Goal: Information Seeking & Learning: Learn about a topic

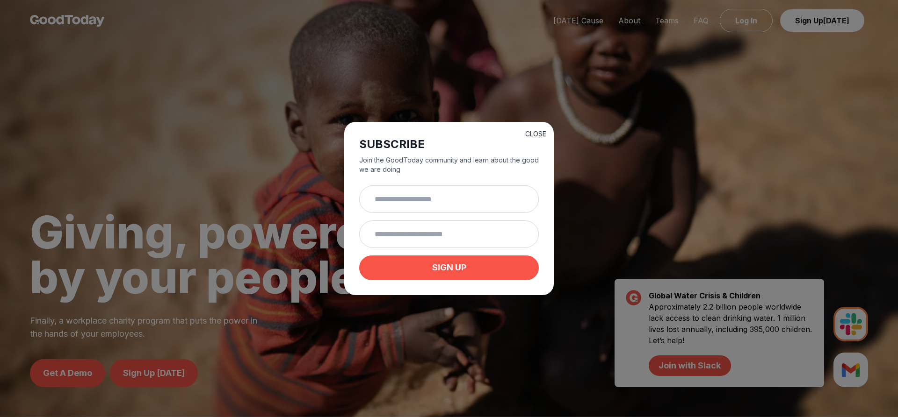
click at [532, 131] on button "CLOSE" at bounding box center [535, 133] width 21 height 9
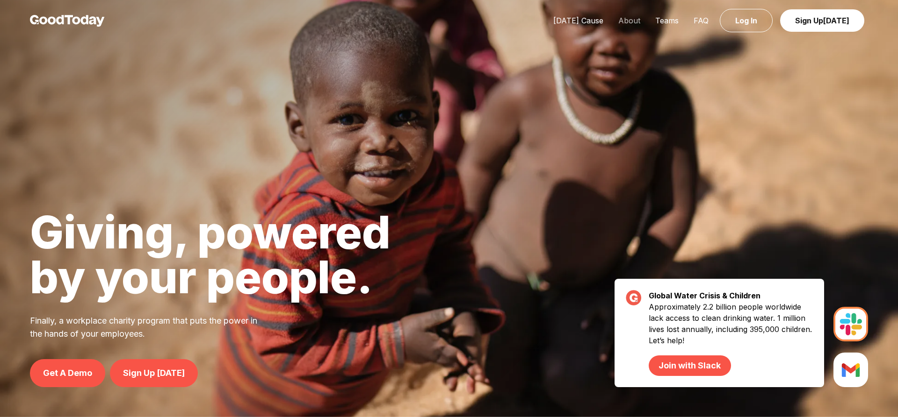
click at [633, 22] on link "About" at bounding box center [629, 20] width 37 height 9
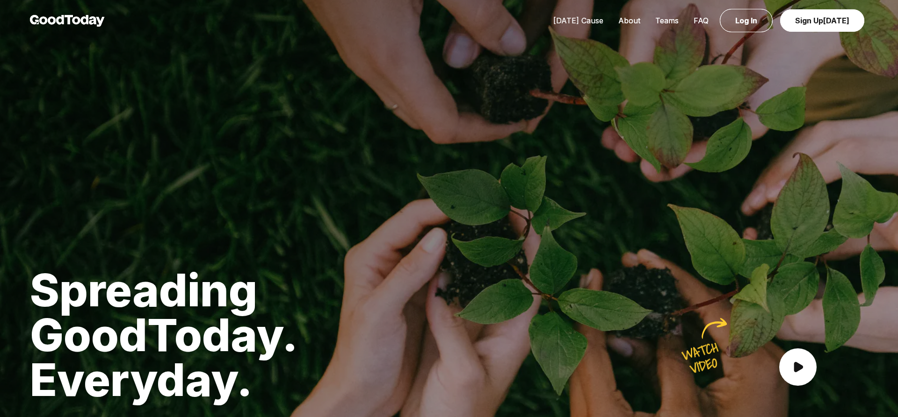
click at [590, 21] on link "[DATE] Cause" at bounding box center [578, 20] width 65 height 9
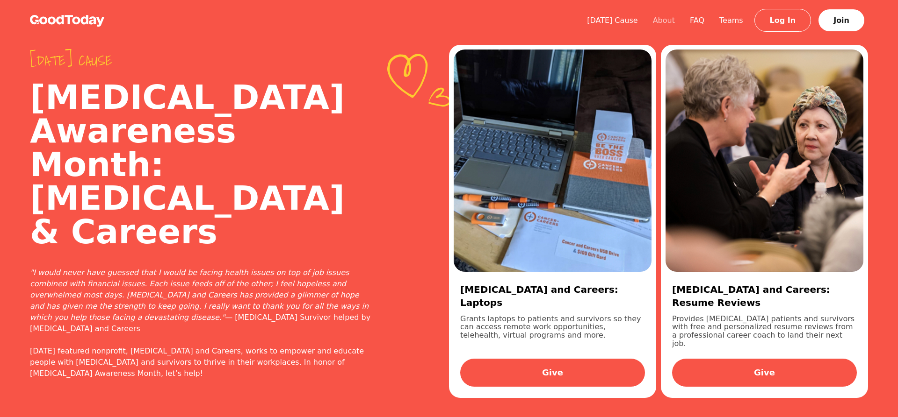
click at [672, 17] on link "About" at bounding box center [663, 20] width 37 height 9
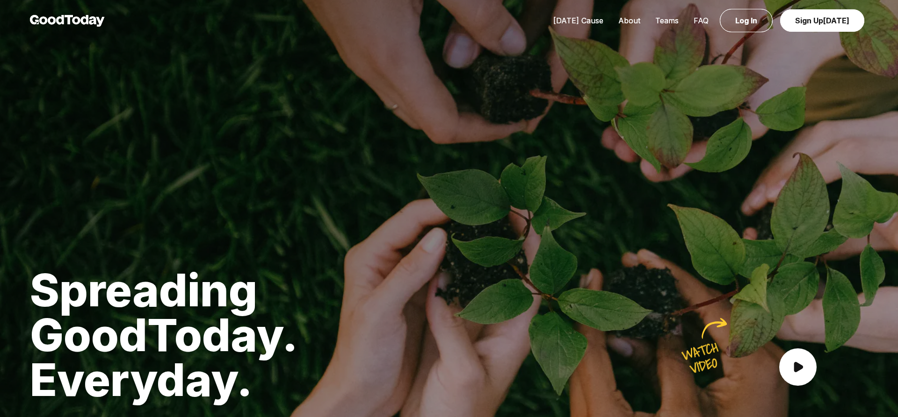
click at [701, 17] on link "FAQ" at bounding box center [701, 20] width 30 height 9
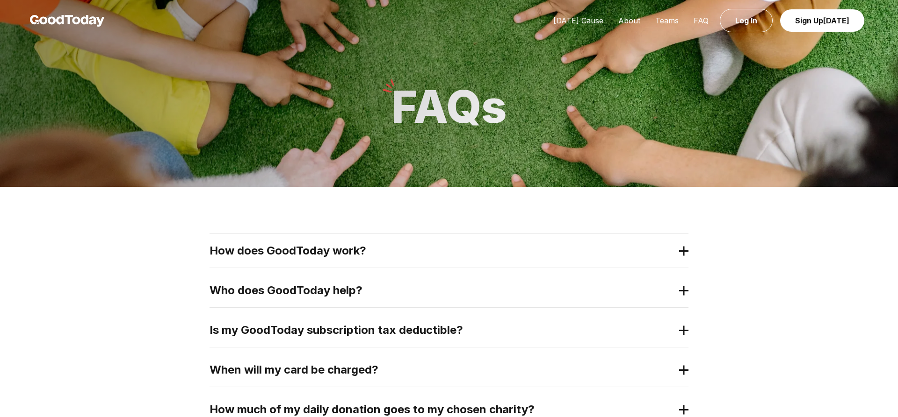
click at [681, 248] on icon at bounding box center [683, 251] width 9 height 10
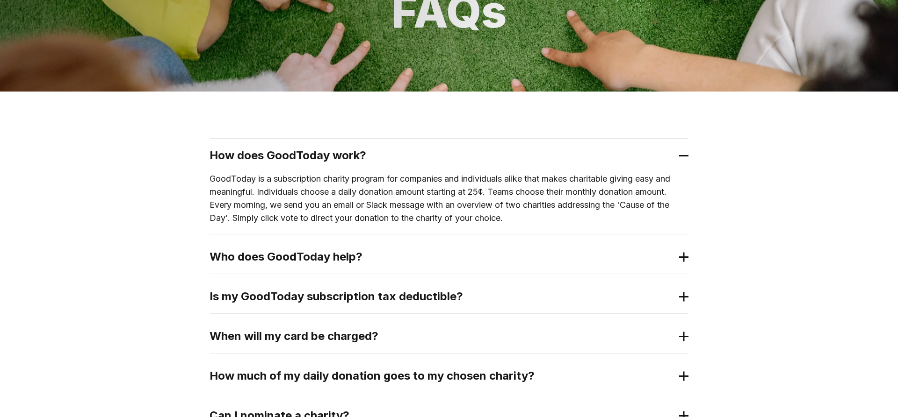
scroll to position [143, 0]
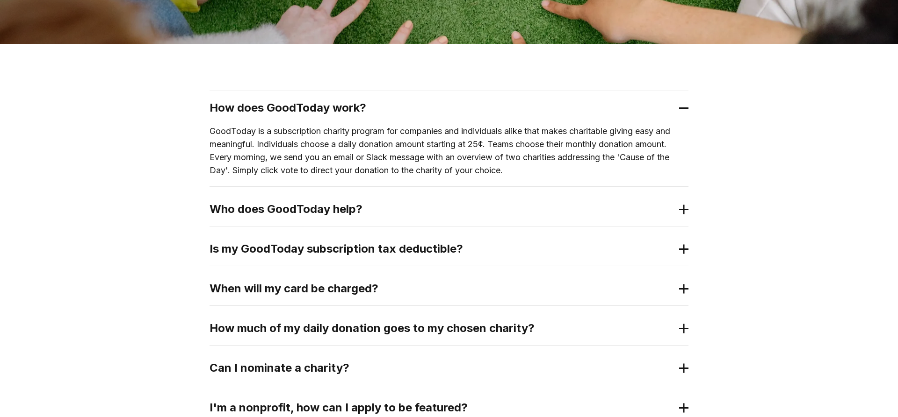
click at [685, 207] on icon at bounding box center [683, 210] width 9 height 10
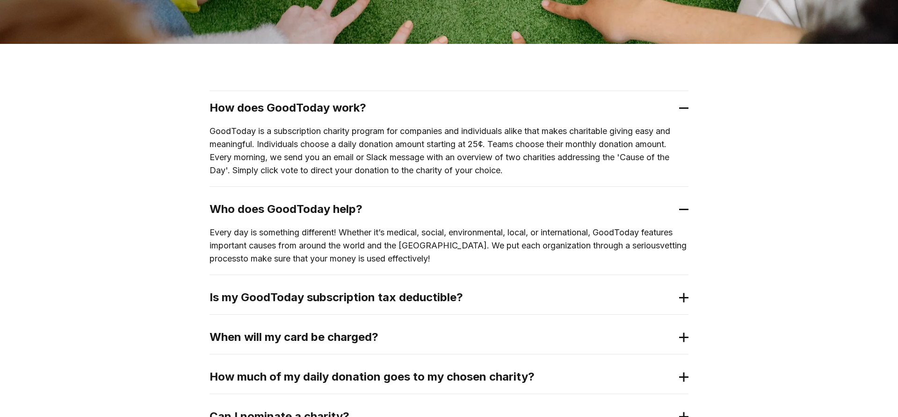
scroll to position [238, 0]
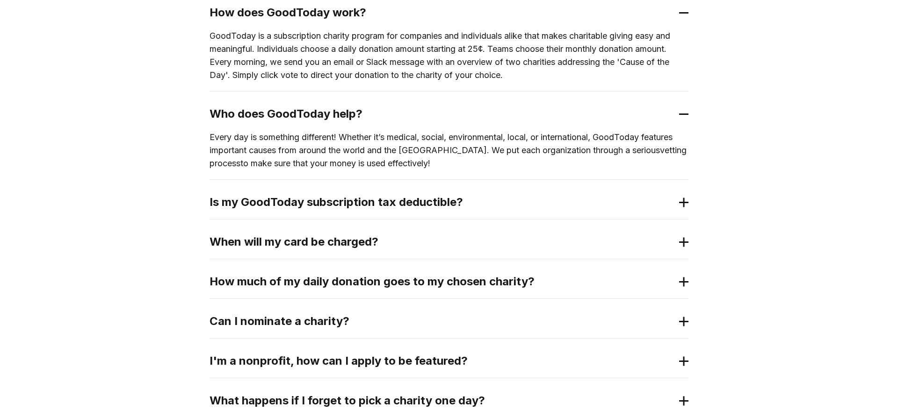
click at [684, 206] on icon at bounding box center [683, 203] width 9 height 10
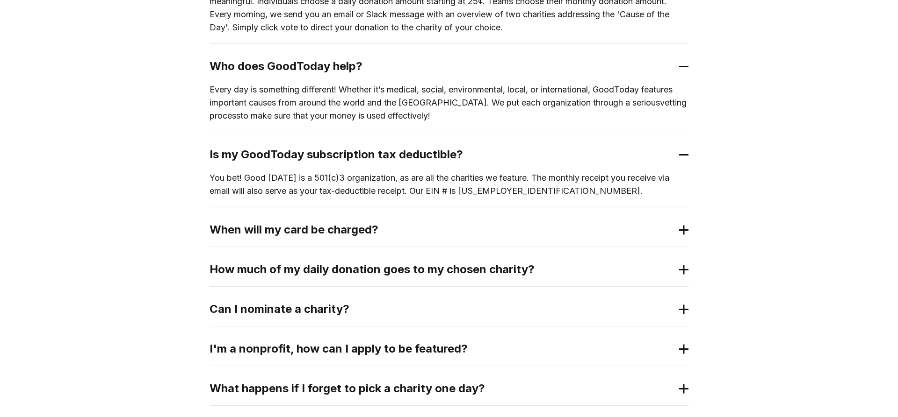
scroll to position [334, 0]
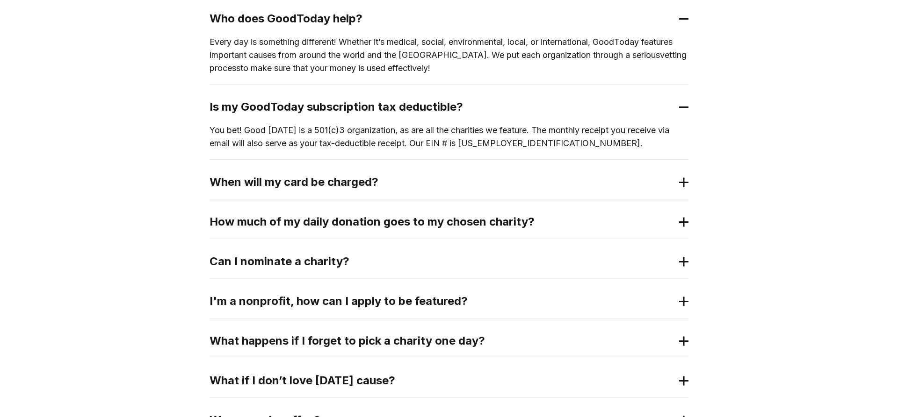
click at [683, 181] on 2 at bounding box center [683, 182] width 0 height 9
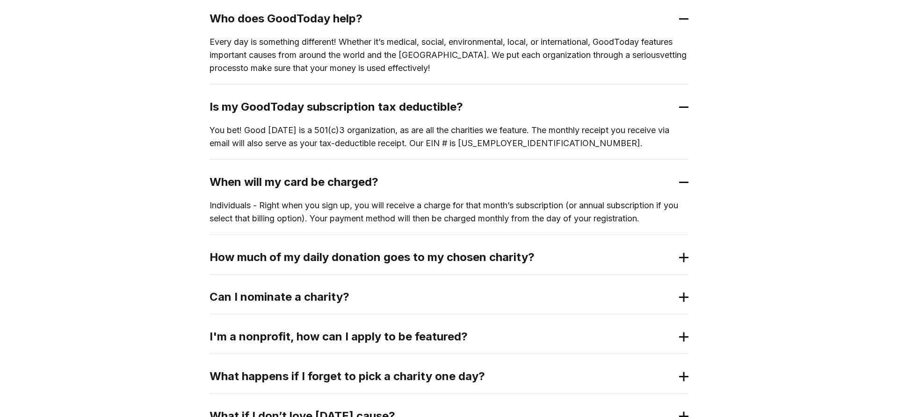
click at [682, 255] on icon at bounding box center [683, 258] width 9 height 10
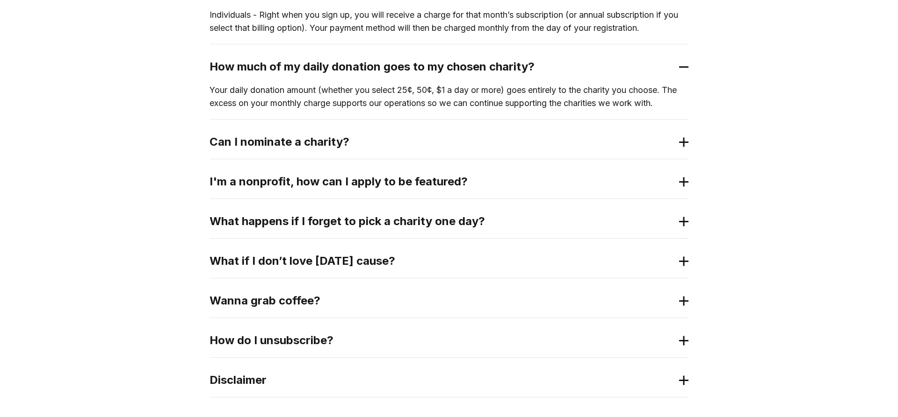
scroll to position [620, 0]
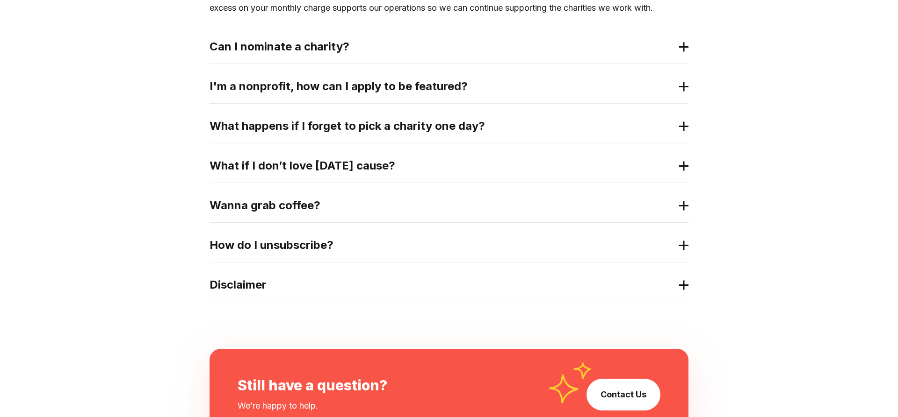
click at [679, 46] on icon at bounding box center [683, 47] width 9 height 10
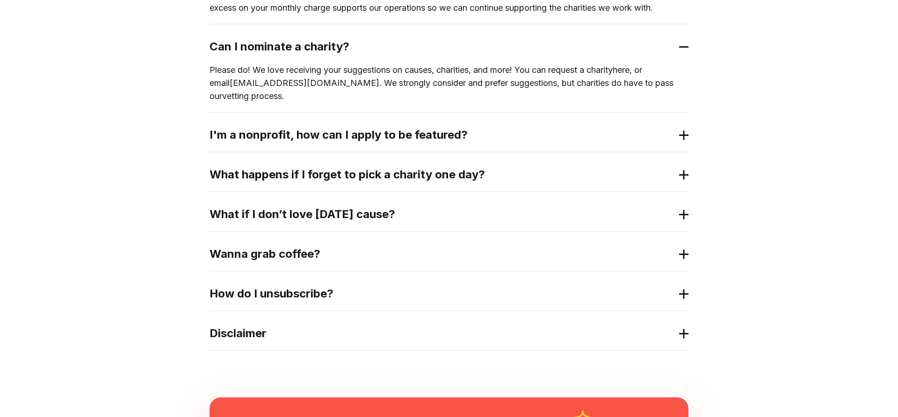
click at [681, 135] on 3 at bounding box center [683, 135] width 9 height 0
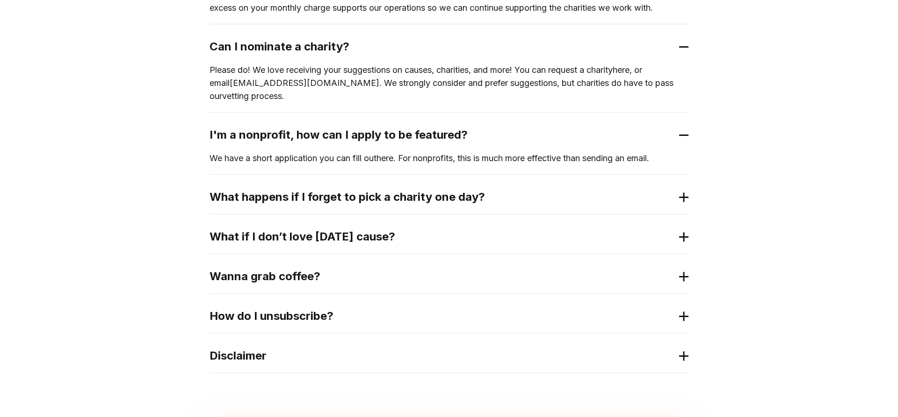
click at [684, 197] on 3 at bounding box center [683, 197] width 9 height 0
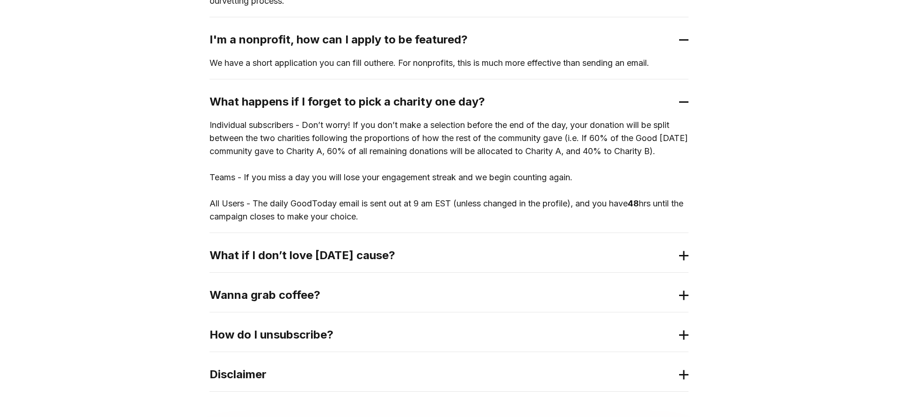
scroll to position [763, 0]
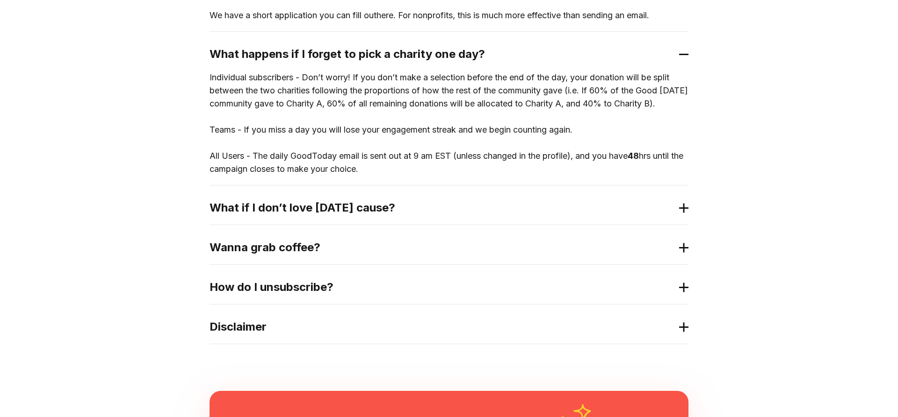
click at [686, 209] on icon at bounding box center [683, 208] width 9 height 10
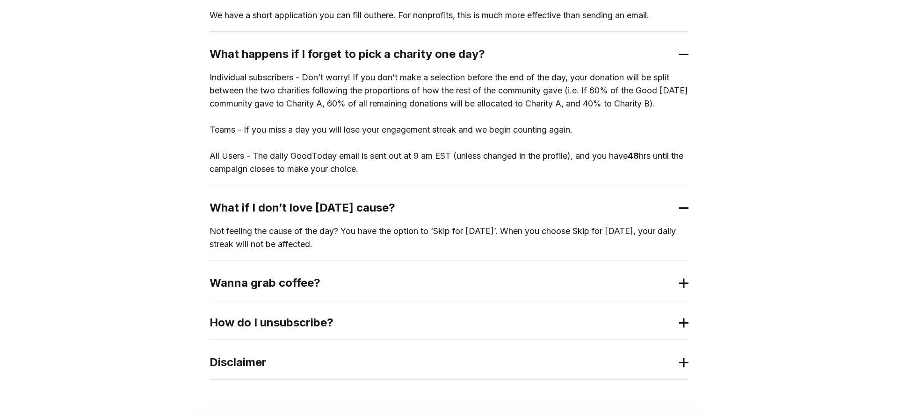
click at [682, 280] on icon at bounding box center [683, 284] width 9 height 10
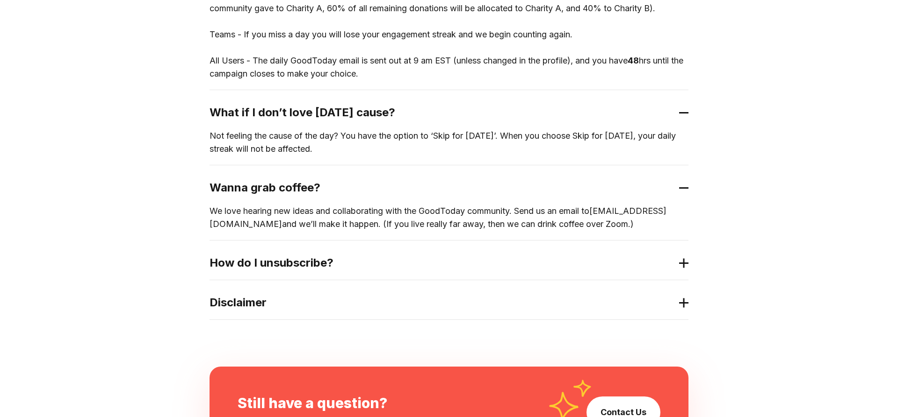
scroll to position [906, 0]
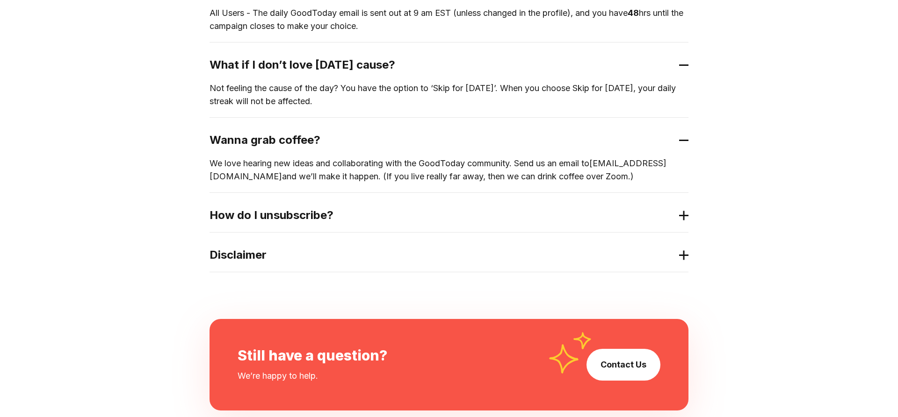
click at [687, 212] on icon at bounding box center [683, 216] width 9 height 10
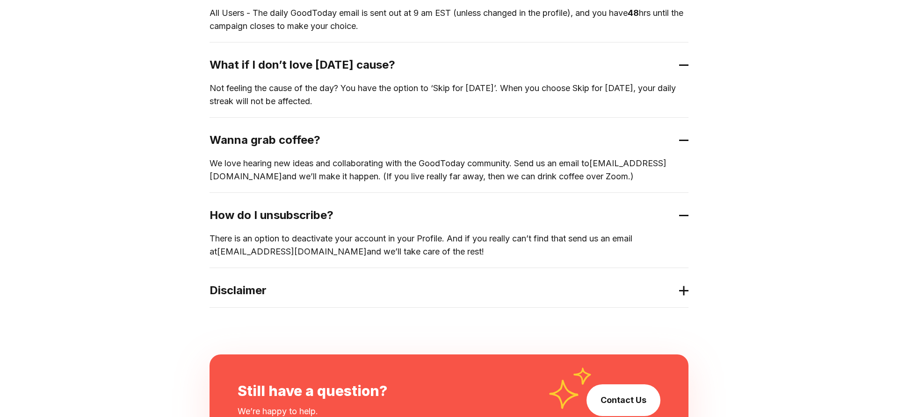
click at [682, 288] on icon at bounding box center [683, 291] width 9 height 10
